Goal: Information Seeking & Learning: Learn about a topic

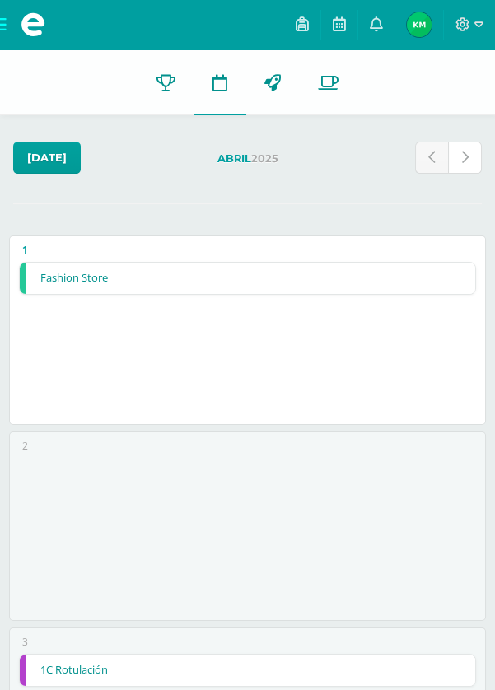
click at [460, 159] on link at bounding box center [465, 158] width 34 height 32
click at [477, 172] on link at bounding box center [465, 158] width 34 height 32
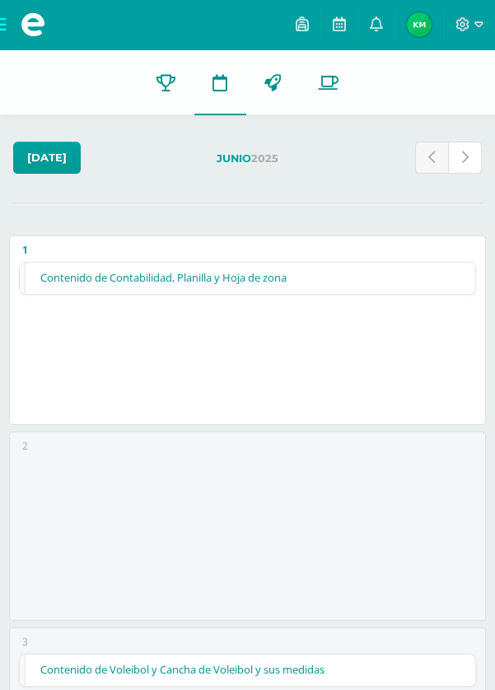
click at [467, 158] on icon at bounding box center [465, 158] width 7 height 14
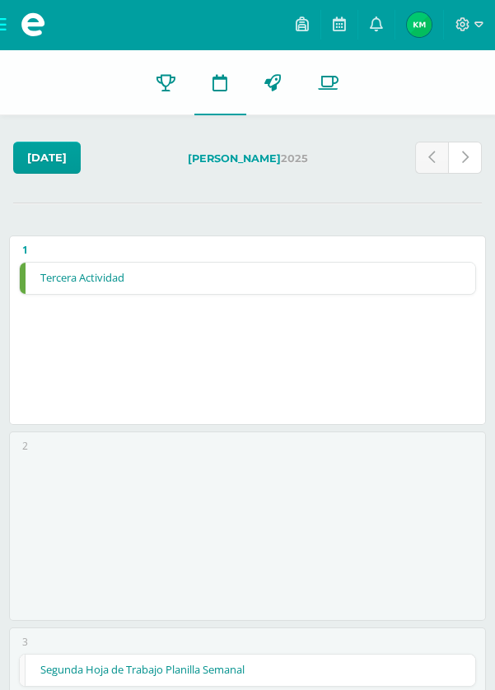
click at [465, 157] on icon at bounding box center [465, 158] width 7 height 14
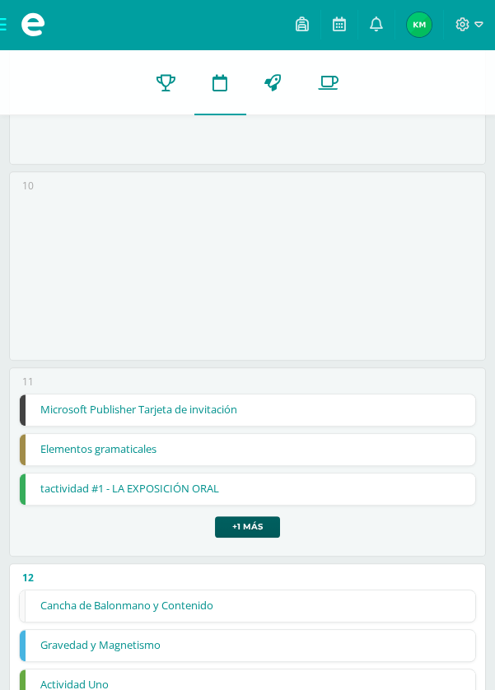
scroll to position [1827, 0]
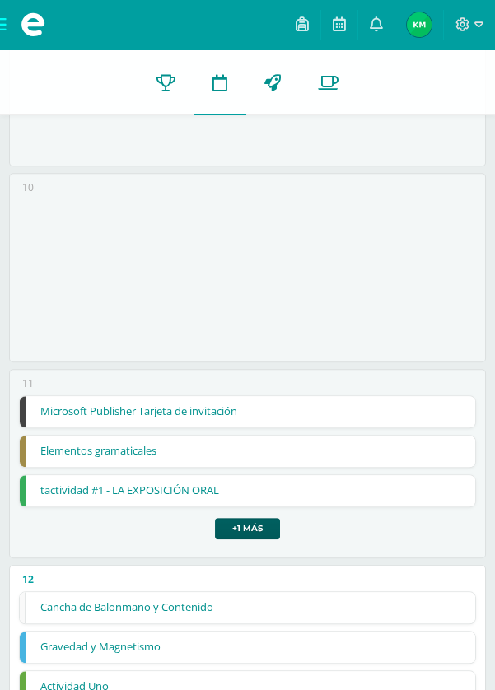
click at [209, 690] on div "12 Cancha de Balonmano y Contenido Cancha de Balonmano y Contenido Evento Carga…" at bounding box center [247, 659] width 477 height 189
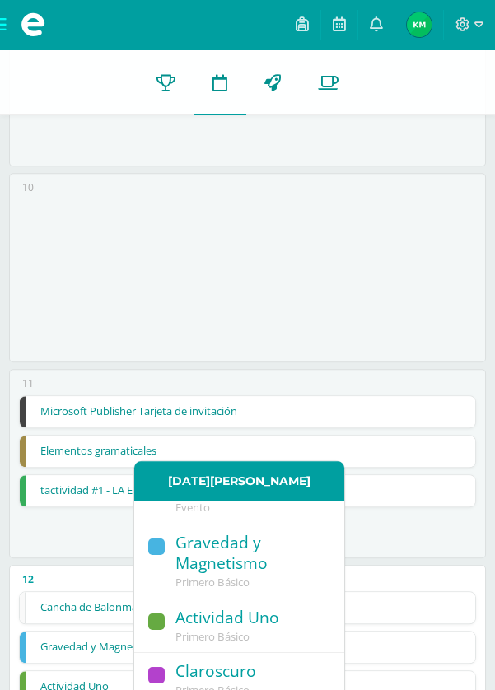
scroll to position [69, 0]
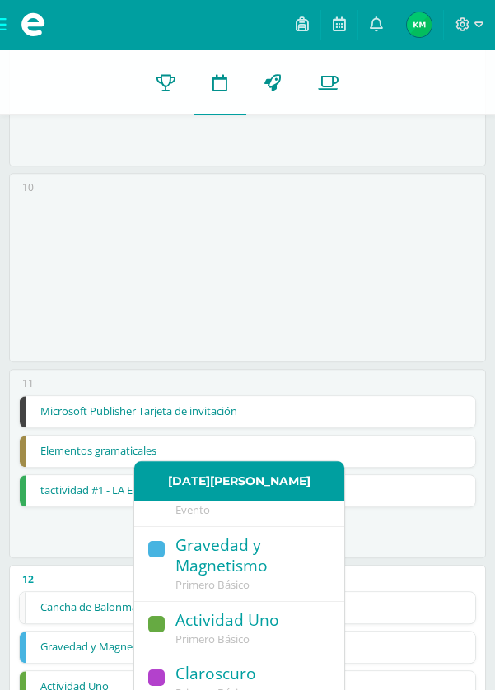
click at [274, 671] on div "Claroscuro" at bounding box center [251, 675] width 152 height 22
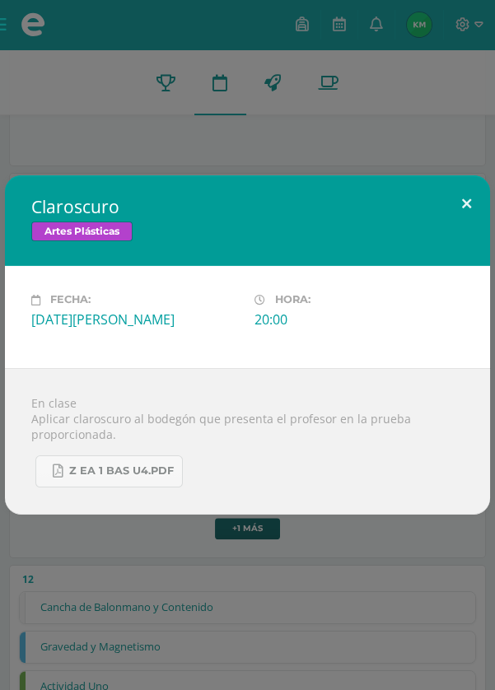
click at [470, 232] on button at bounding box center [466, 203] width 47 height 56
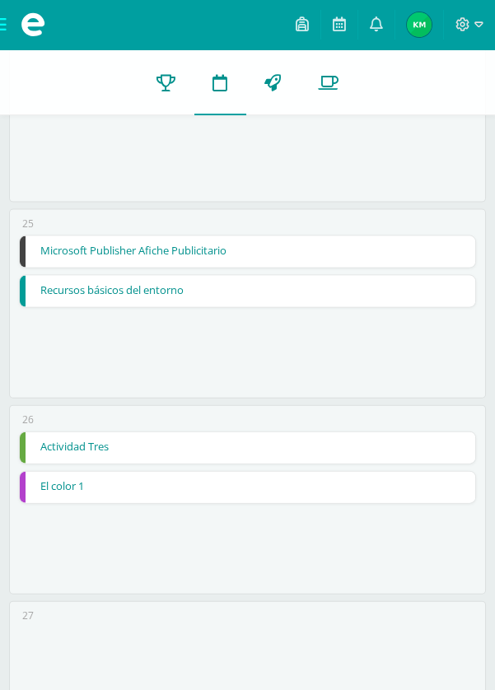
scroll to position [4735, 0]
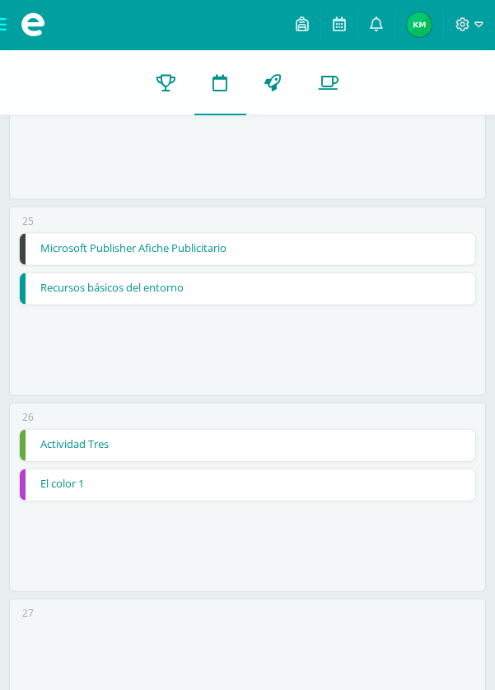
click at [316, 496] on link "El color 1" at bounding box center [247, 485] width 455 height 31
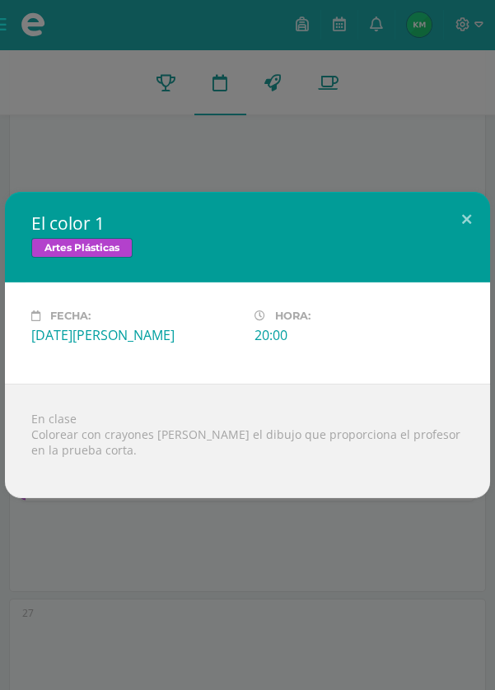
click at [352, 611] on div "El color 1 Artes Plásticas Fecha: Martes 26 de Agosto Hora: 20:00 División: ZON…" at bounding box center [247, 345] width 495 height 690
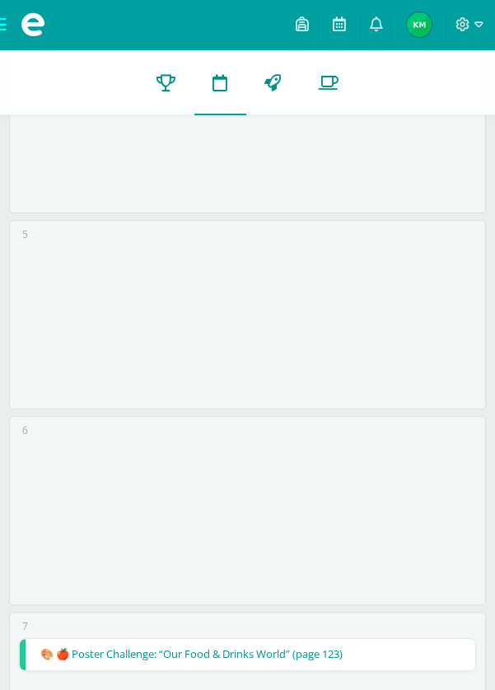
scroll to position [0, 0]
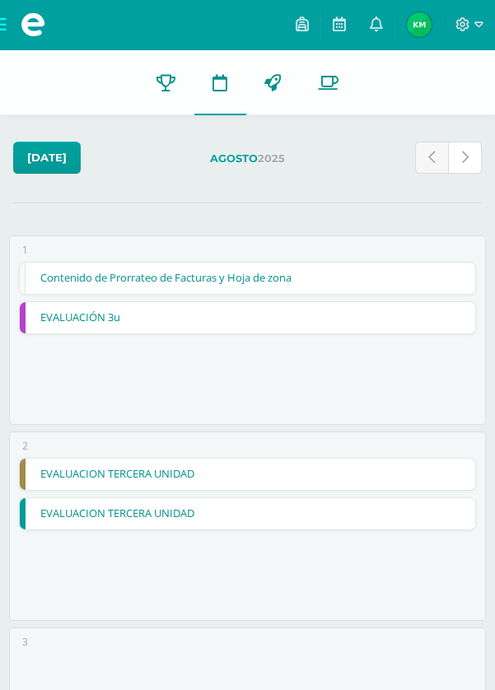
click at [475, 171] on link at bounding box center [465, 158] width 34 height 32
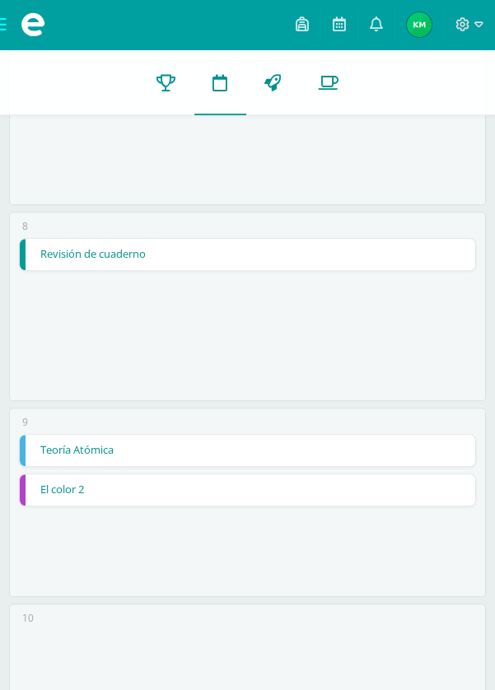
scroll to position [1410, 0]
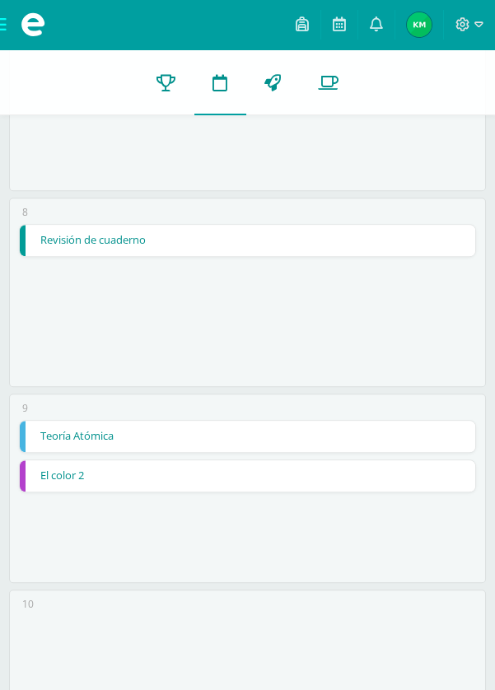
click at [335, 472] on link "El color 2" at bounding box center [247, 476] width 455 height 31
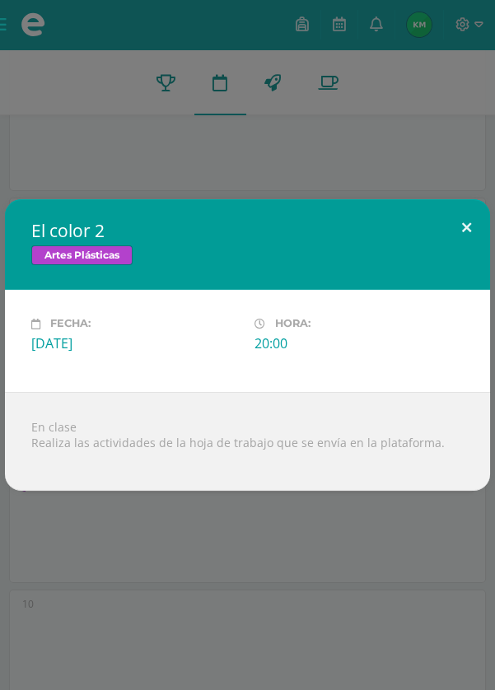
click at [476, 255] on button at bounding box center [466, 227] width 47 height 56
